Goal: Transaction & Acquisition: Book appointment/travel/reservation

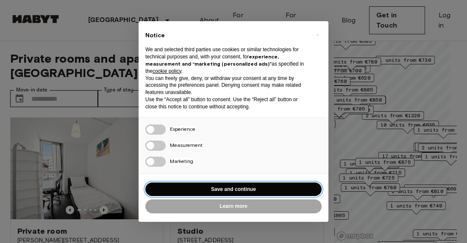
click at [237, 188] on button "Save and continue" at bounding box center [233, 190] width 176 height 14
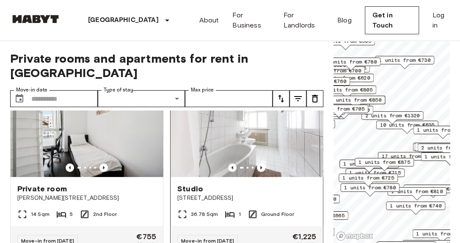
scroll to position [85, 0]
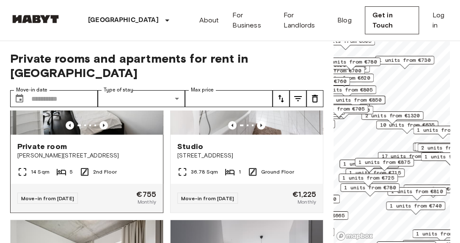
click at [93, 152] on span "[PERSON_NAME][STREET_ADDRESS]" at bounding box center [86, 156] width 139 height 8
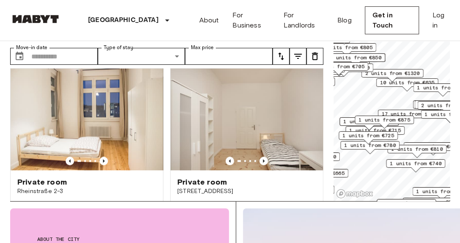
scroll to position [424, 0]
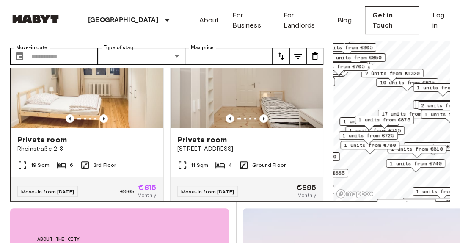
click at [118, 114] on div at bounding box center [87, 118] width 152 height 8
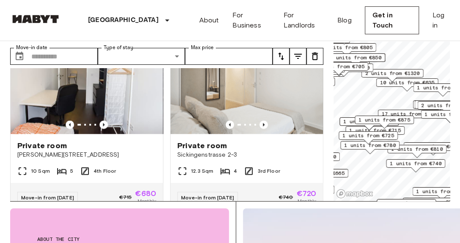
scroll to position [805, 0]
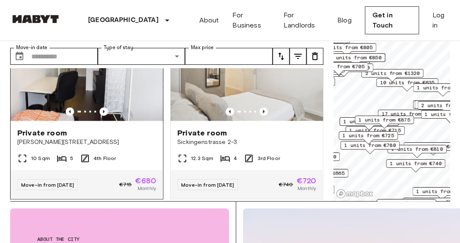
click at [136, 133] on div "Private room" at bounding box center [86, 133] width 139 height 10
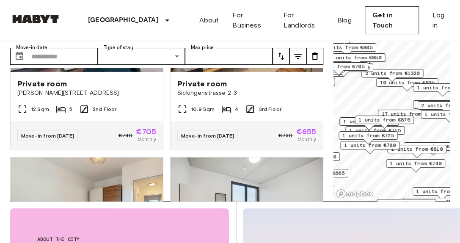
scroll to position [1186, 0]
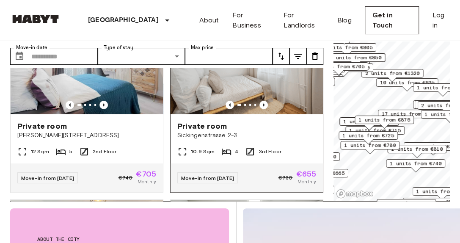
click at [229, 92] on img at bounding box center [247, 64] width 152 height 102
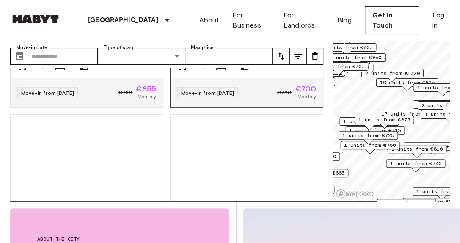
scroll to position [1791, 0]
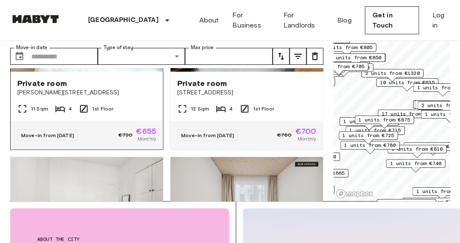
click at [115, 67] on div at bounding box center [87, 62] width 152 height 8
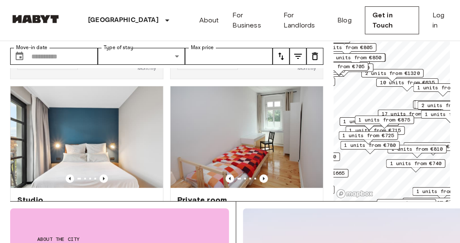
scroll to position [5230, 0]
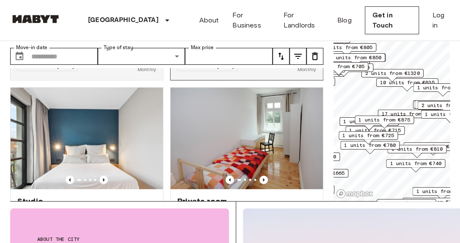
click at [293, 19] on div "Private room" at bounding box center [246, 14] width 139 height 10
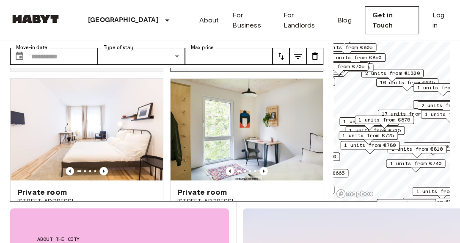
scroll to position [5789, 0]
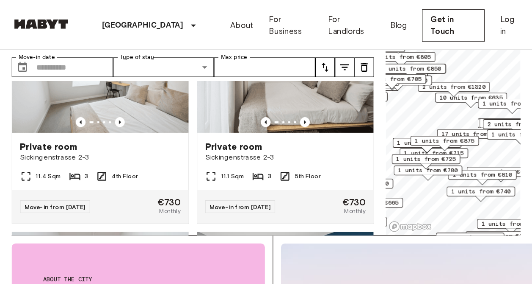
scroll to position [14880, 0]
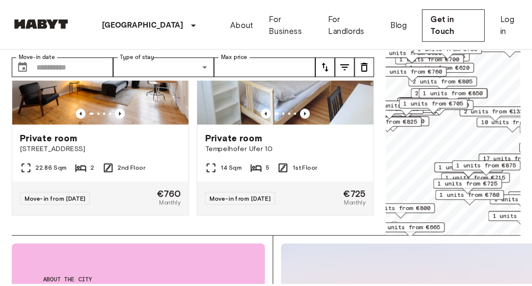
scroll to position [11050, 0]
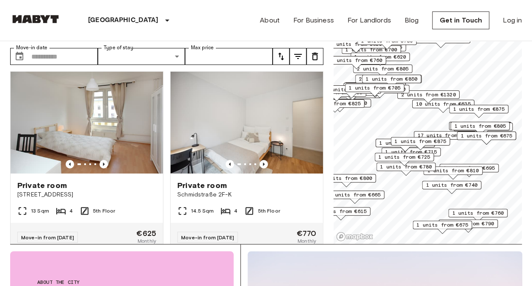
click at [435, 134] on span "17 units from €720" at bounding box center [445, 135] width 55 height 8
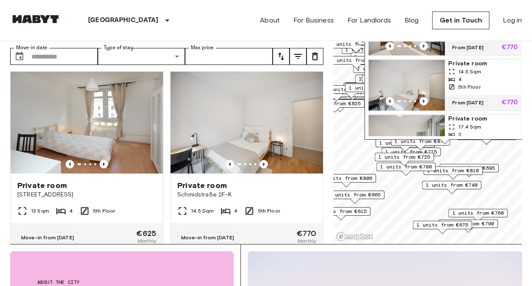
scroll to position [686, 0]
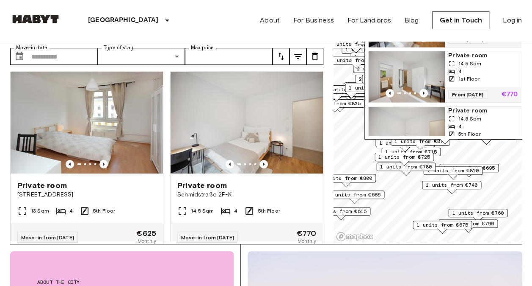
click at [466, 141] on div "Schmidstraße 2F-K, 10179 Berlin, GER 17 units Private room 10.3 Sqm 4 5th Floor…" at bounding box center [445, 36] width 161 height 216
click at [406, 171] on div "Map marker" at bounding box center [406, 172] width 9 height 5
click at [410, 165] on span "1 units from €780" at bounding box center [406, 167] width 52 height 8
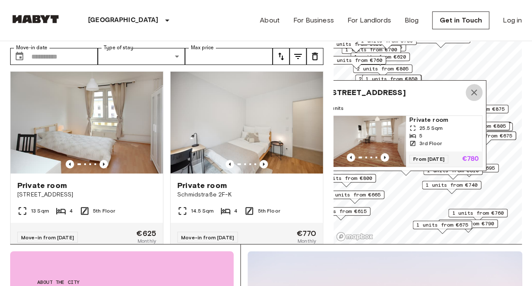
click at [466, 87] on icon "Map marker" at bounding box center [474, 92] width 10 height 10
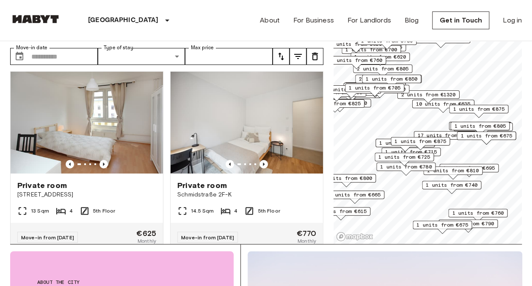
click at [437, 105] on span "10 units from €635" at bounding box center [443, 104] width 55 height 8
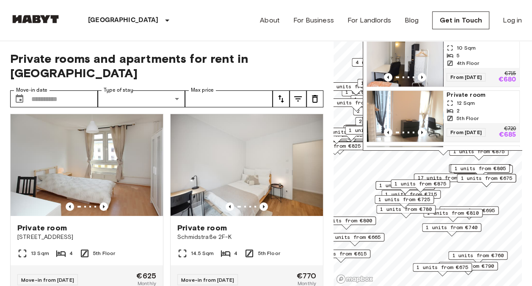
scroll to position [127, 0]
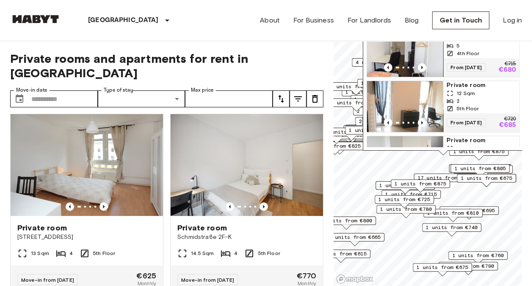
click at [433, 94] on img "Map marker" at bounding box center [405, 106] width 76 height 51
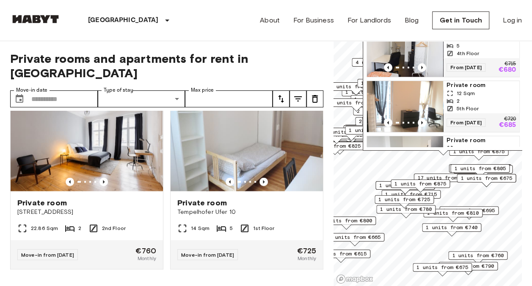
scroll to position [12067, 0]
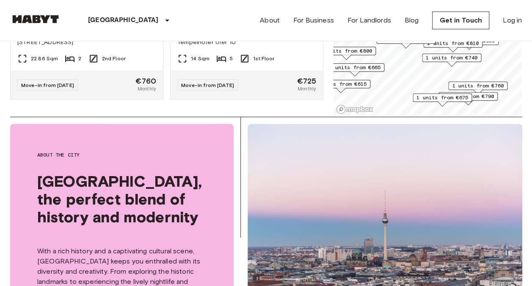
scroll to position [42, 0]
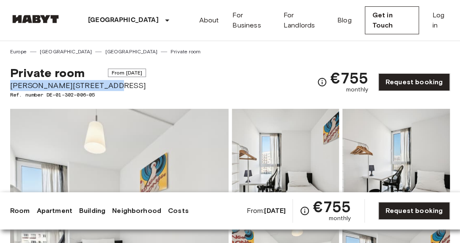
drag, startPoint x: 117, startPoint y: 88, endPoint x: 1, endPoint y: 88, distance: 116.1
copy span "[PERSON_NAME][STREET_ADDRESS]"
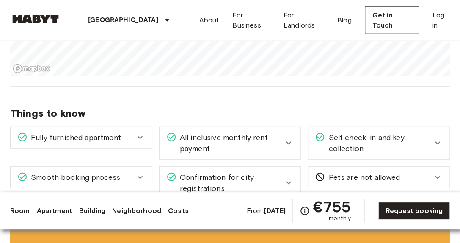
scroll to position [974, 0]
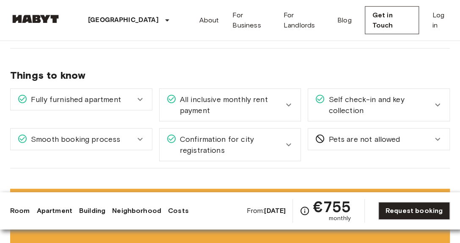
click at [286, 140] on icon at bounding box center [289, 145] width 10 height 10
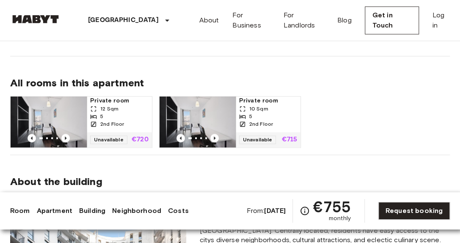
scroll to position [424, 0]
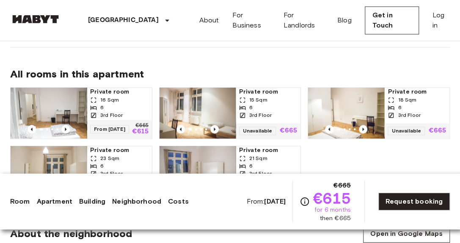
scroll to position [466, 0]
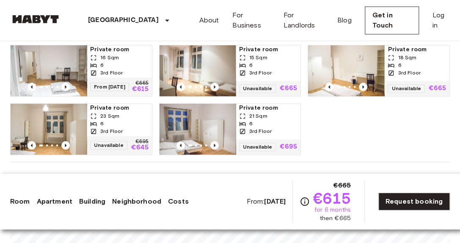
click at [52, 65] on img at bounding box center [49, 70] width 76 height 51
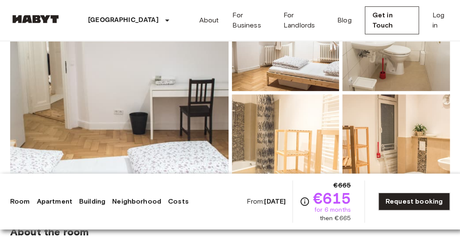
scroll to position [127, 0]
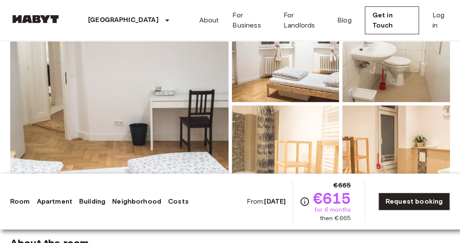
click at [159, 119] on img at bounding box center [119, 103] width 219 height 225
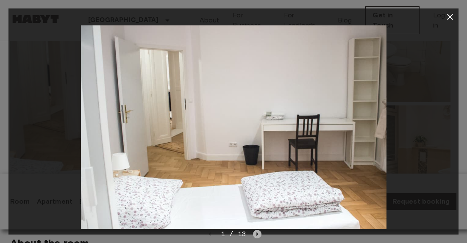
click at [256, 235] on icon "Next image" at bounding box center [257, 234] width 8 height 8
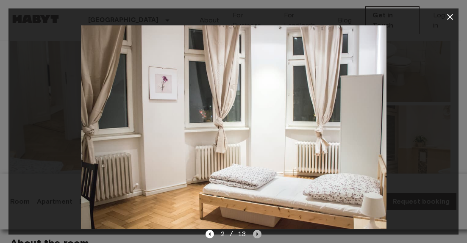
click at [256, 235] on icon "Next image" at bounding box center [257, 234] width 8 height 8
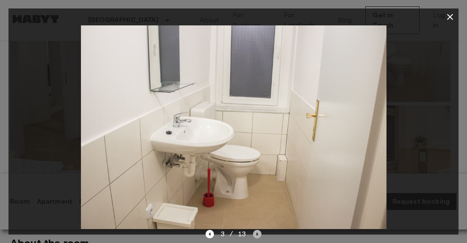
click at [256, 235] on icon "Next image" at bounding box center [257, 234] width 8 height 8
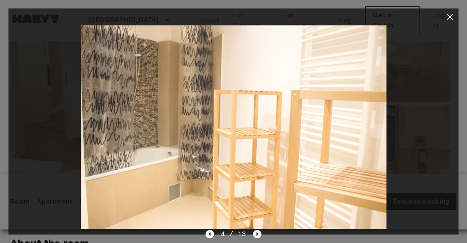
click at [256, 235] on icon "Next image" at bounding box center [257, 234] width 8 height 8
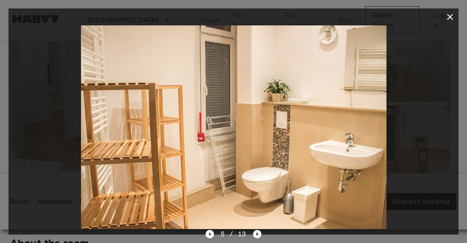
click at [256, 235] on icon "Next image" at bounding box center [257, 234] width 8 height 8
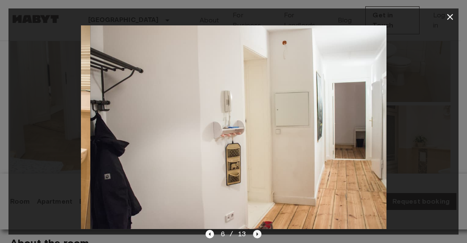
click at [256, 235] on icon "Next image" at bounding box center [257, 234] width 8 height 8
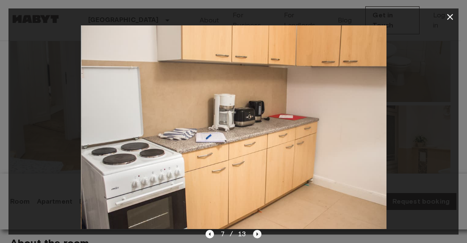
click at [256, 235] on icon "Next image" at bounding box center [257, 234] width 8 height 8
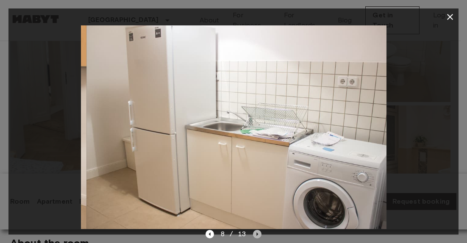
click at [256, 235] on icon "Next image" at bounding box center [257, 234] width 8 height 8
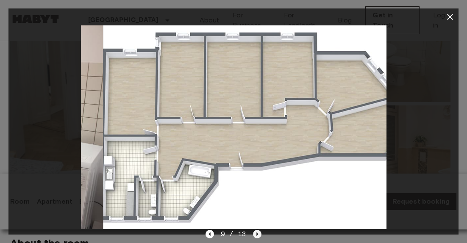
click at [256, 235] on icon "Next image" at bounding box center [257, 234] width 8 height 8
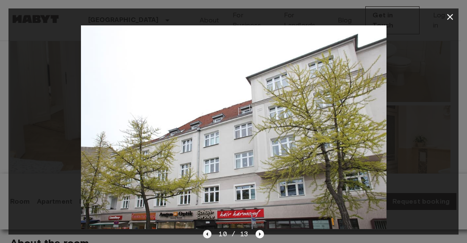
click at [205, 236] on icon "Previous image" at bounding box center [207, 234] width 8 height 8
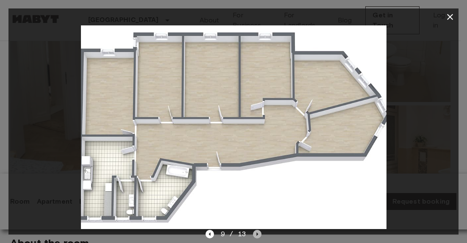
click at [253, 236] on icon "Next image" at bounding box center [257, 234] width 8 height 8
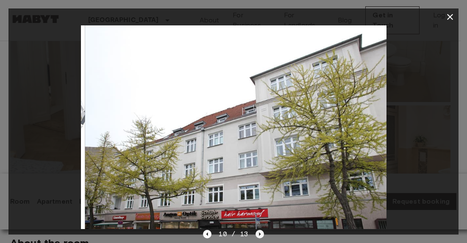
click at [253, 236] on div "10 / 13" at bounding box center [233, 234] width 61 height 10
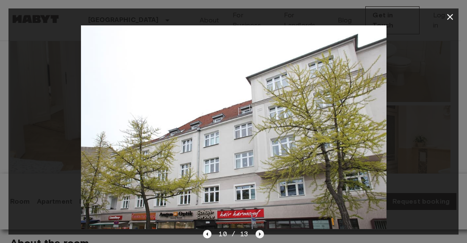
click at [258, 235] on icon "Next image" at bounding box center [259, 234] width 8 height 8
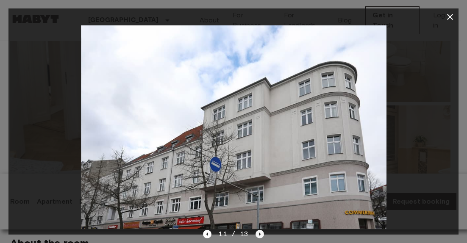
click at [258, 235] on icon "Next image" at bounding box center [259, 234] width 8 height 8
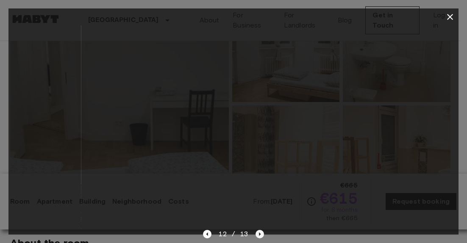
click at [258, 235] on icon "Next image" at bounding box center [259, 234] width 8 height 8
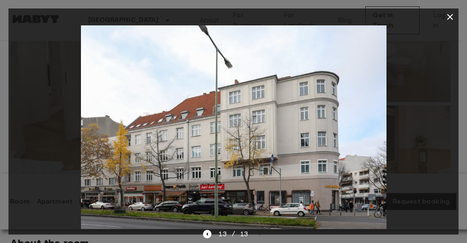
click at [446, 17] on icon "button" at bounding box center [450, 17] width 10 height 10
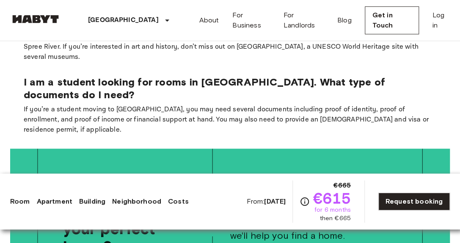
scroll to position [1694, 0]
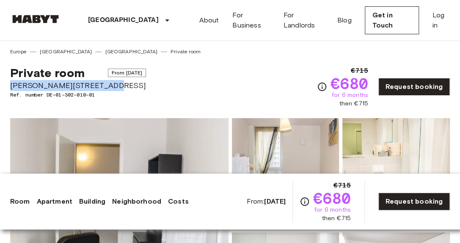
drag, startPoint x: 111, startPoint y: 84, endPoint x: 8, endPoint y: 81, distance: 103.4
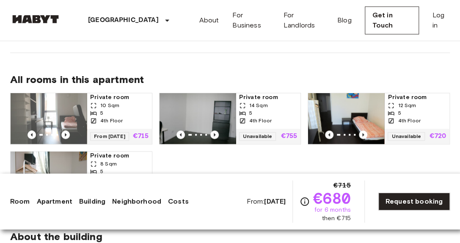
scroll to position [424, 0]
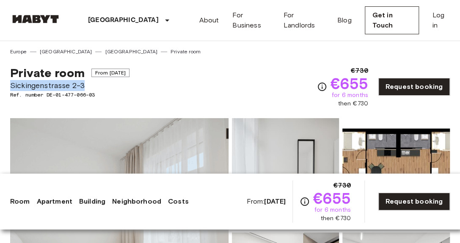
drag, startPoint x: 94, startPoint y: 89, endPoint x: -7, endPoint y: 88, distance: 100.4
copy span "Sickingenstrasse 2-3"
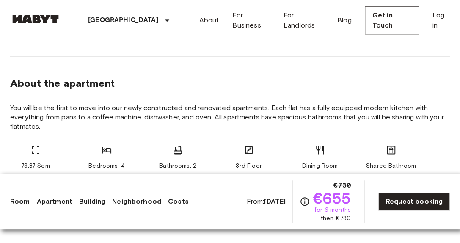
scroll to position [466, 0]
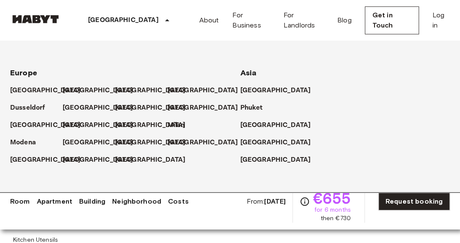
scroll to position [212, 0]
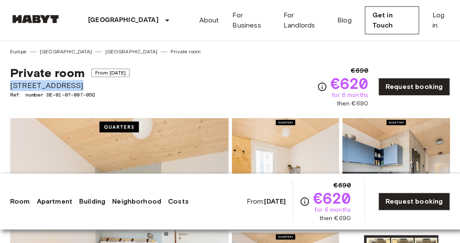
drag, startPoint x: 74, startPoint y: 85, endPoint x: -7, endPoint y: 83, distance: 81.3
copy span "[STREET_ADDRESS]"
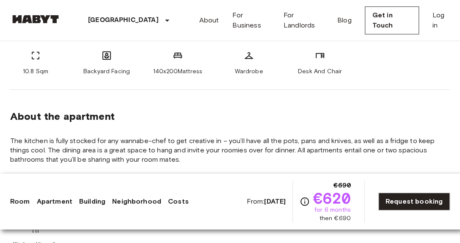
scroll to position [466, 0]
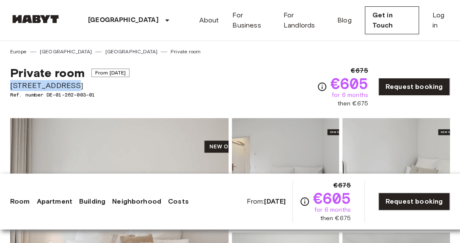
drag, startPoint x: 81, startPoint y: 86, endPoint x: 2, endPoint y: 85, distance: 79.2
copy span "Simmelstraße 23"
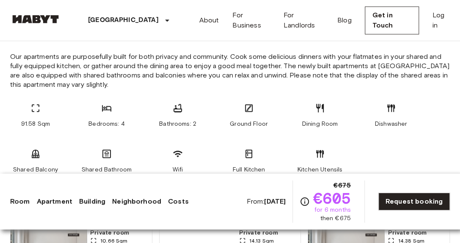
scroll to position [466, 0]
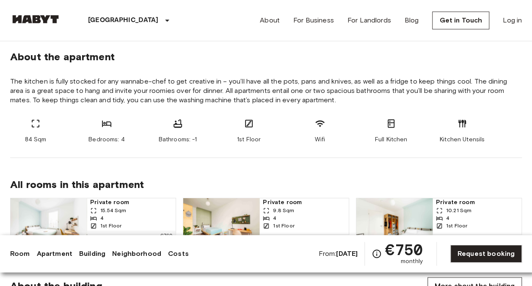
scroll to position [424, 0]
